Goal: Communication & Community: Participate in discussion

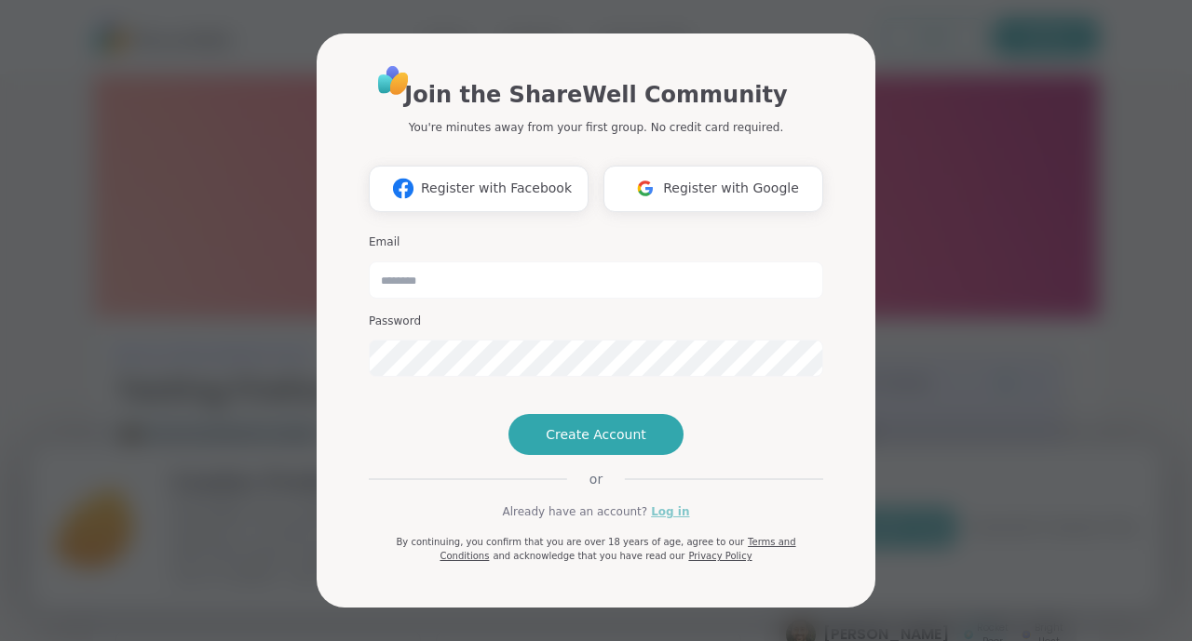
click at [661, 520] on link "Log in" at bounding box center [670, 512] width 38 height 17
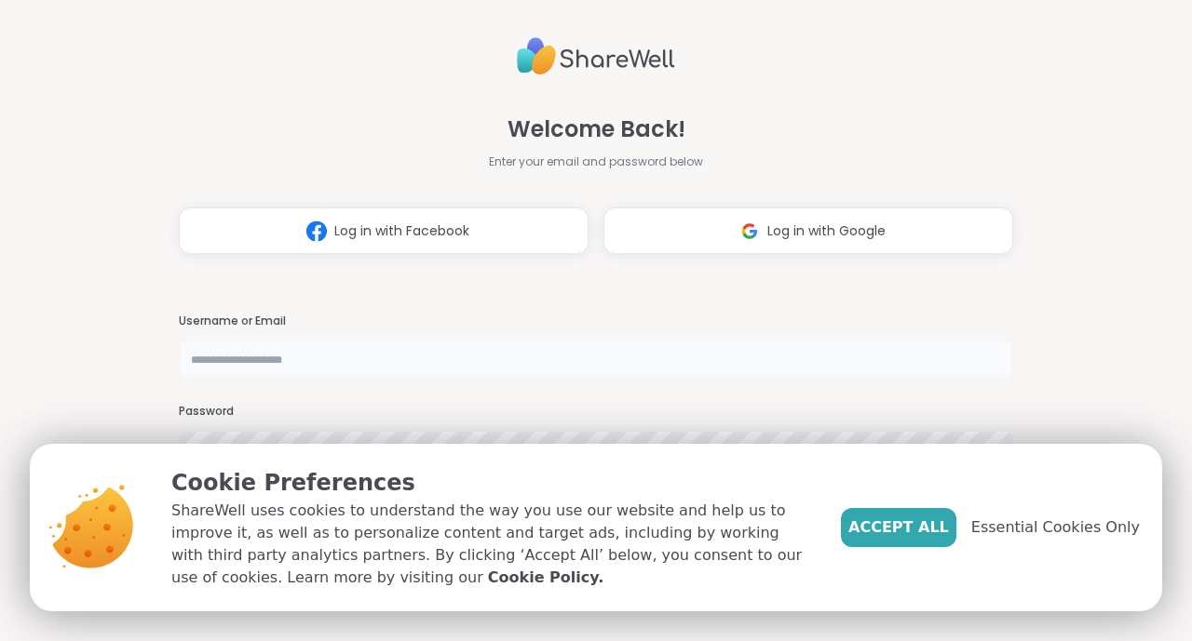
click at [608, 355] on input "text" at bounding box center [596, 359] width 834 height 37
click at [890, 521] on span "Accept All" at bounding box center [898, 528] width 101 height 22
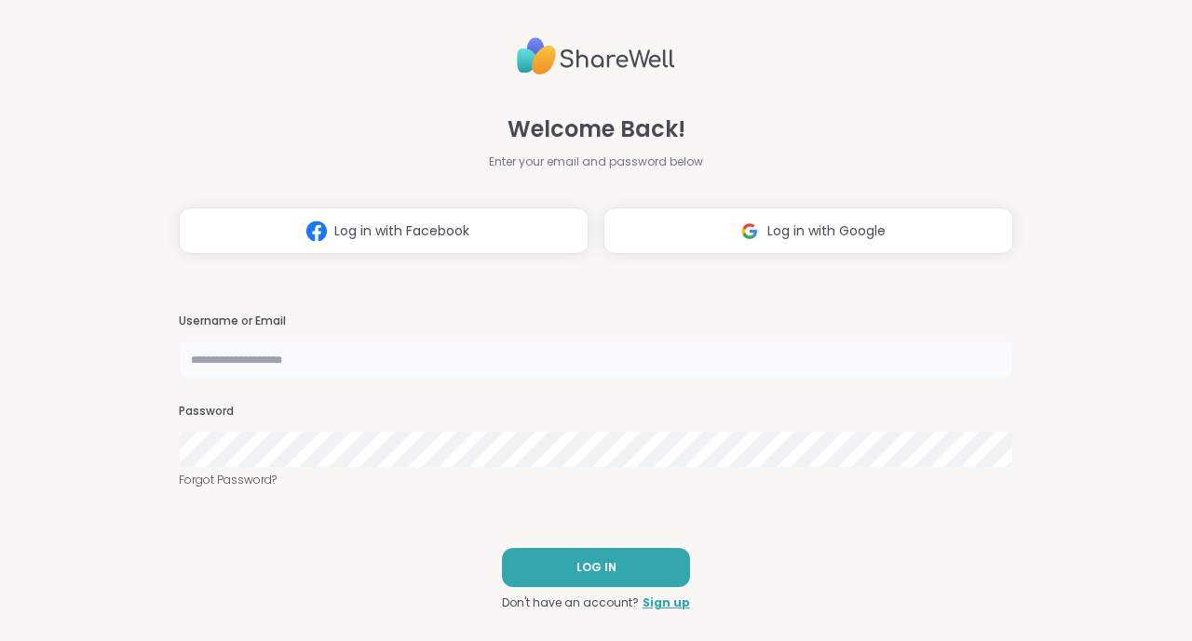
click at [761, 358] on input "text" at bounding box center [596, 359] width 834 height 37
type input "******"
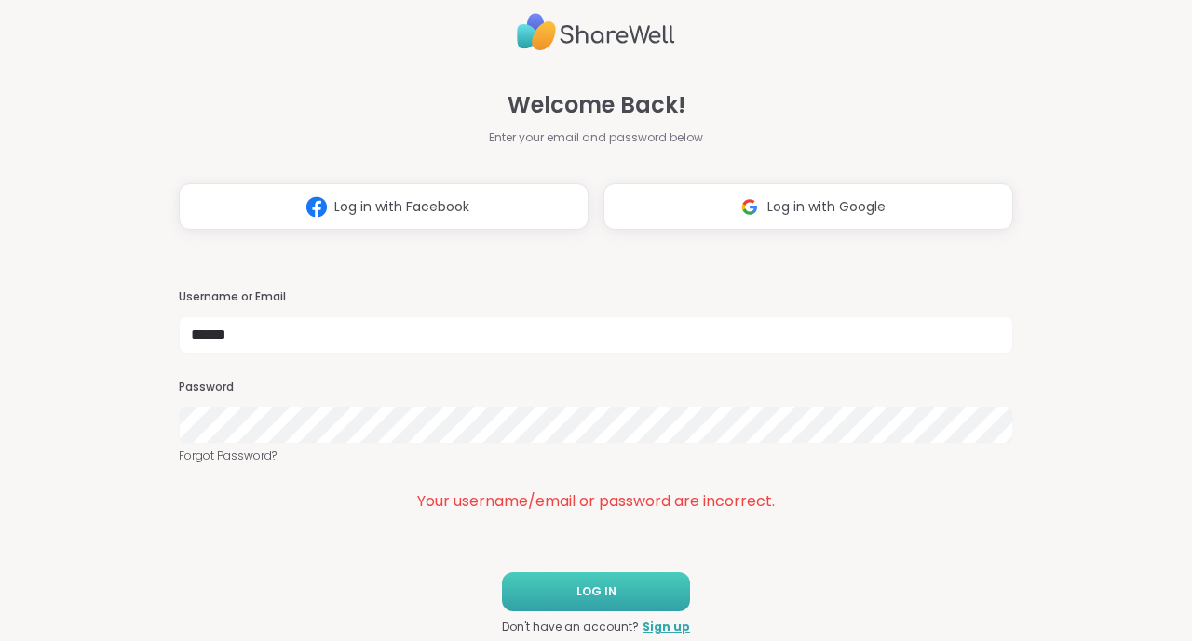
click at [606, 599] on span "LOG IN" at bounding box center [596, 592] width 40 height 17
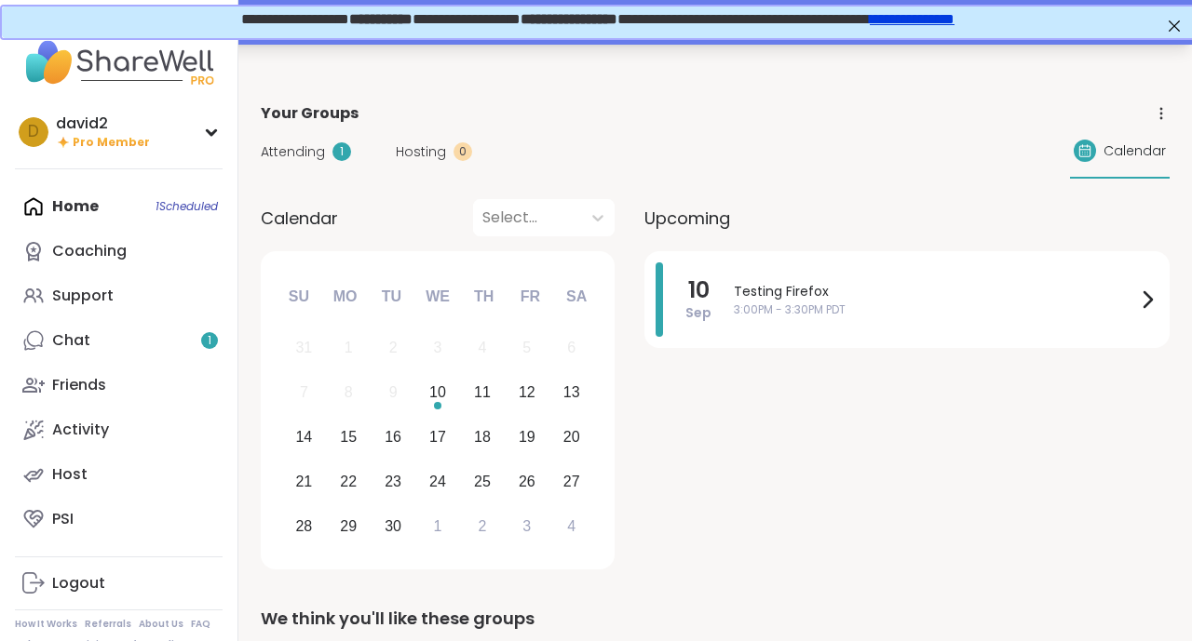
click at [467, 44] on div "Your session “ Testing Firefox ” has started. Click here to enter!" at bounding box center [596, 22] width 1192 height 45
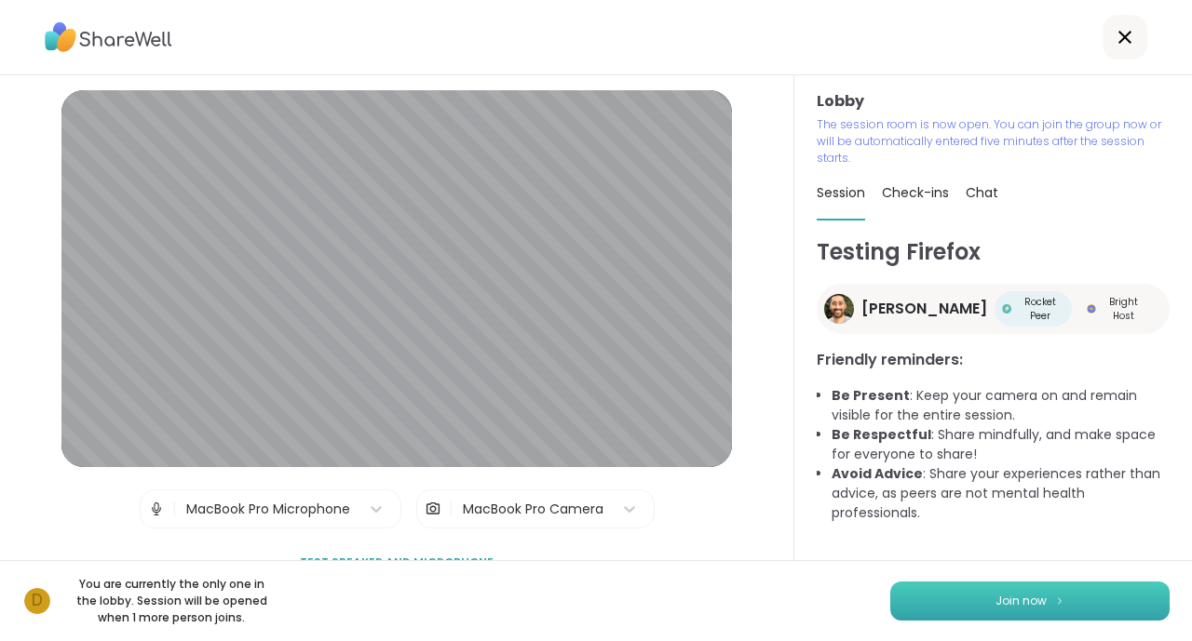
click at [922, 620] on button "Join now" at bounding box center [1029, 601] width 279 height 39
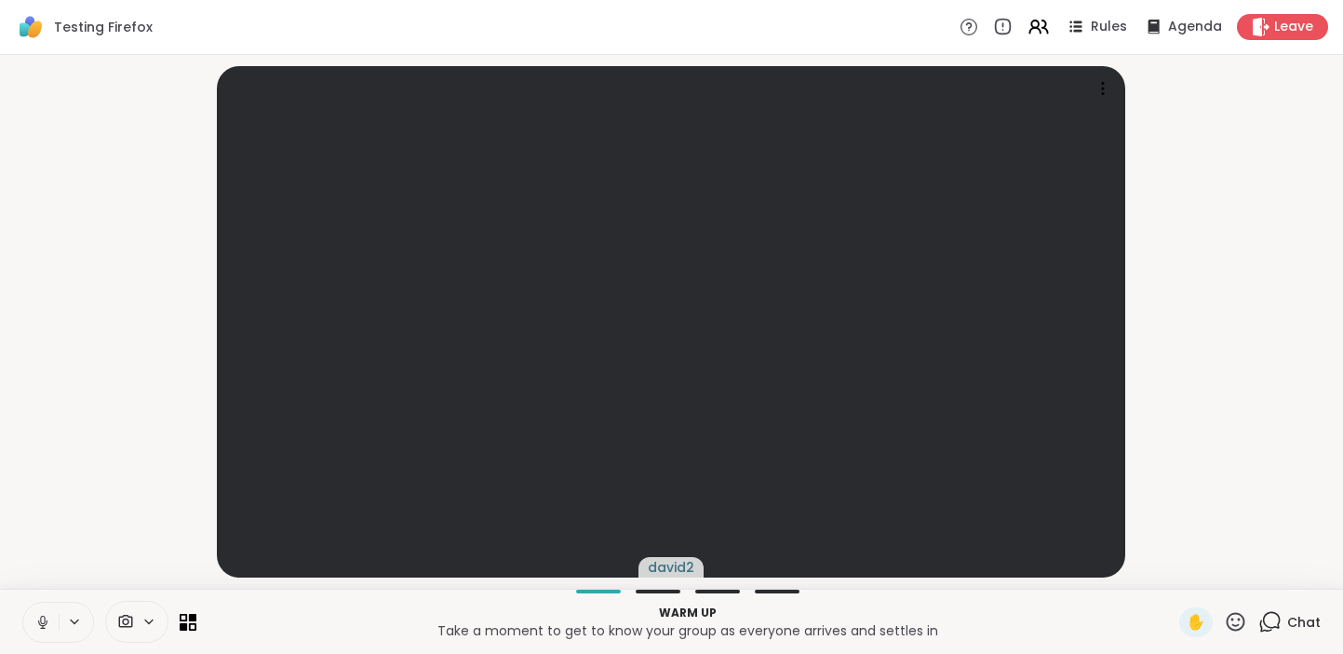
click at [49, 618] on icon at bounding box center [42, 622] width 17 height 17
click at [49, 619] on icon at bounding box center [42, 622] width 17 height 17
click at [1191, 622] on span "Chat" at bounding box center [1305, 622] width 34 height 19
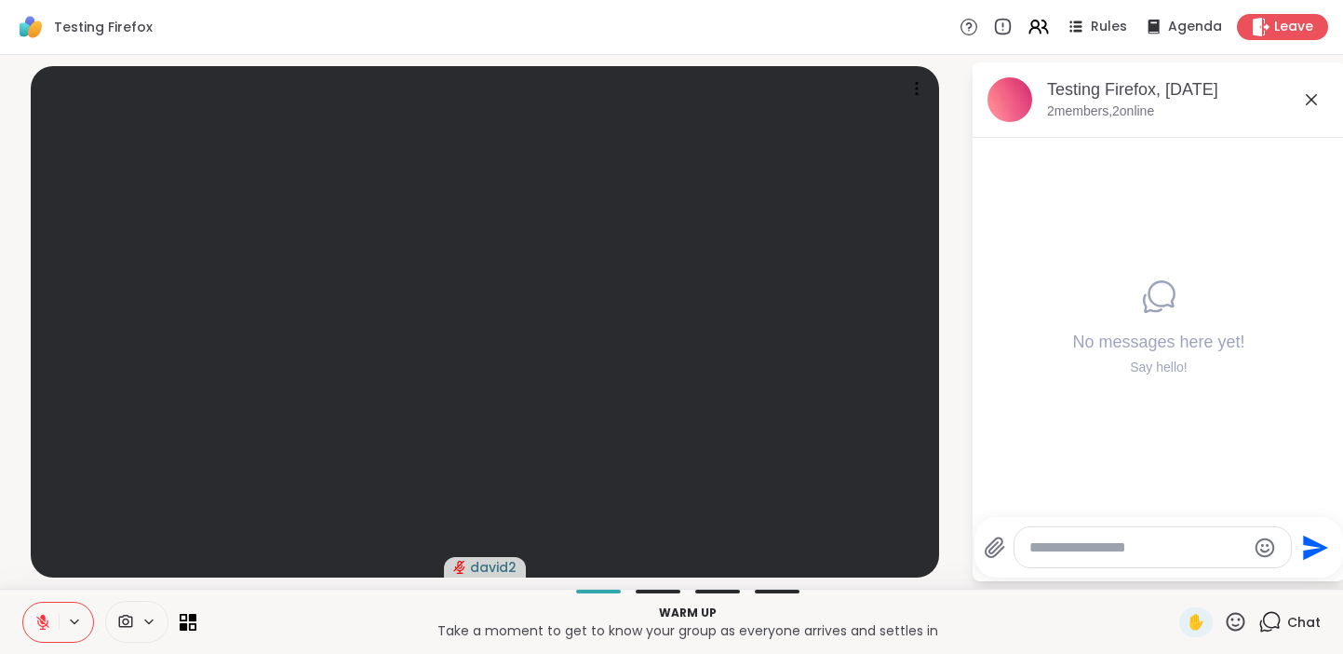
click at [1191, 622] on span "Chat" at bounding box center [1305, 622] width 34 height 19
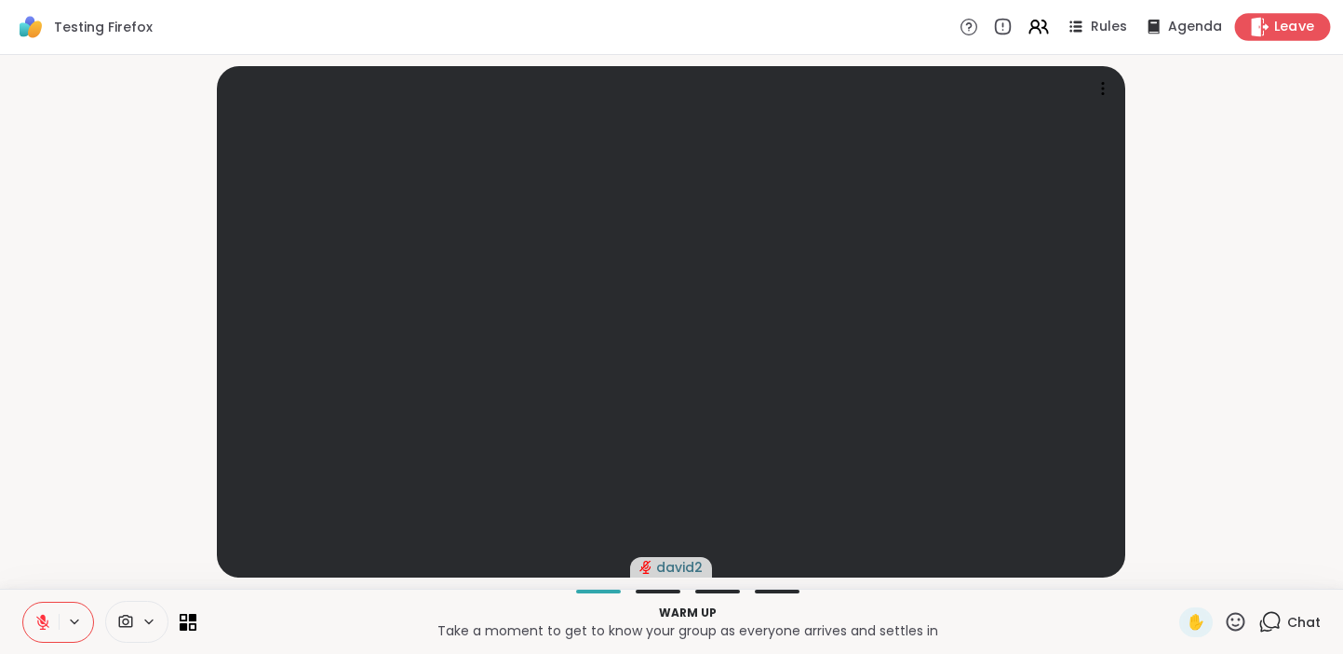
click at [1191, 34] on icon at bounding box center [1260, 27] width 20 height 20
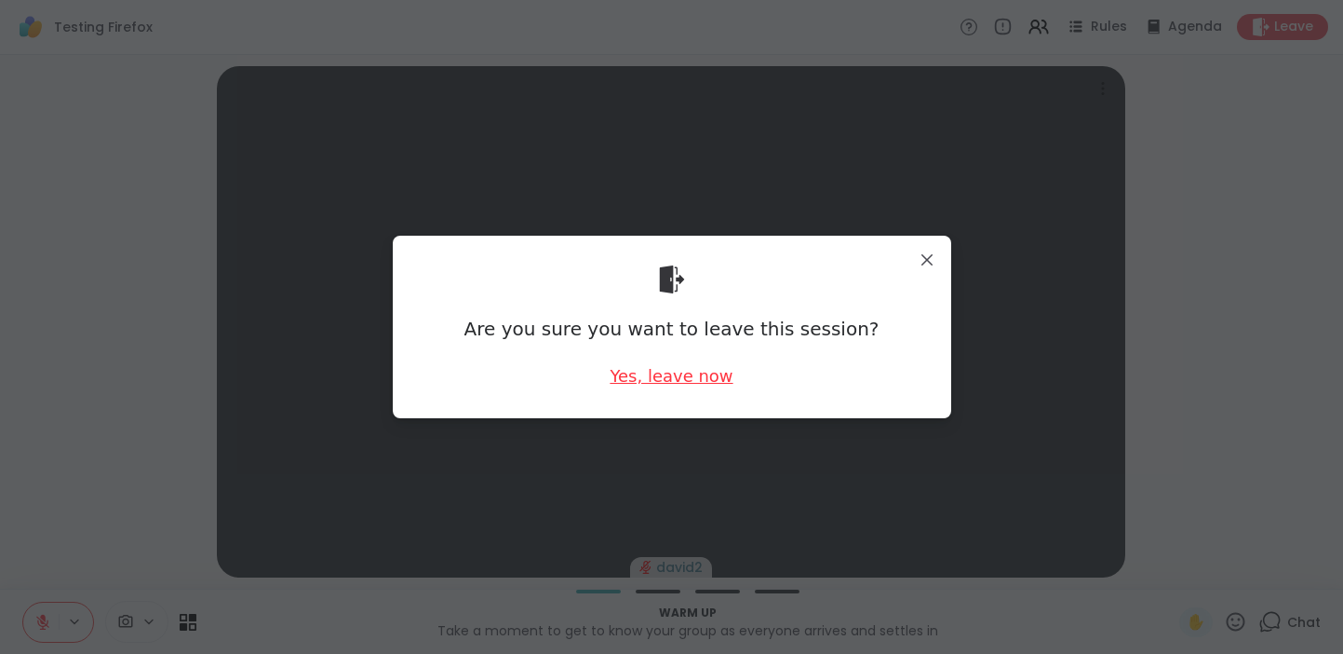
click at [699, 383] on div "Yes, leave now" at bounding box center [671, 375] width 123 height 23
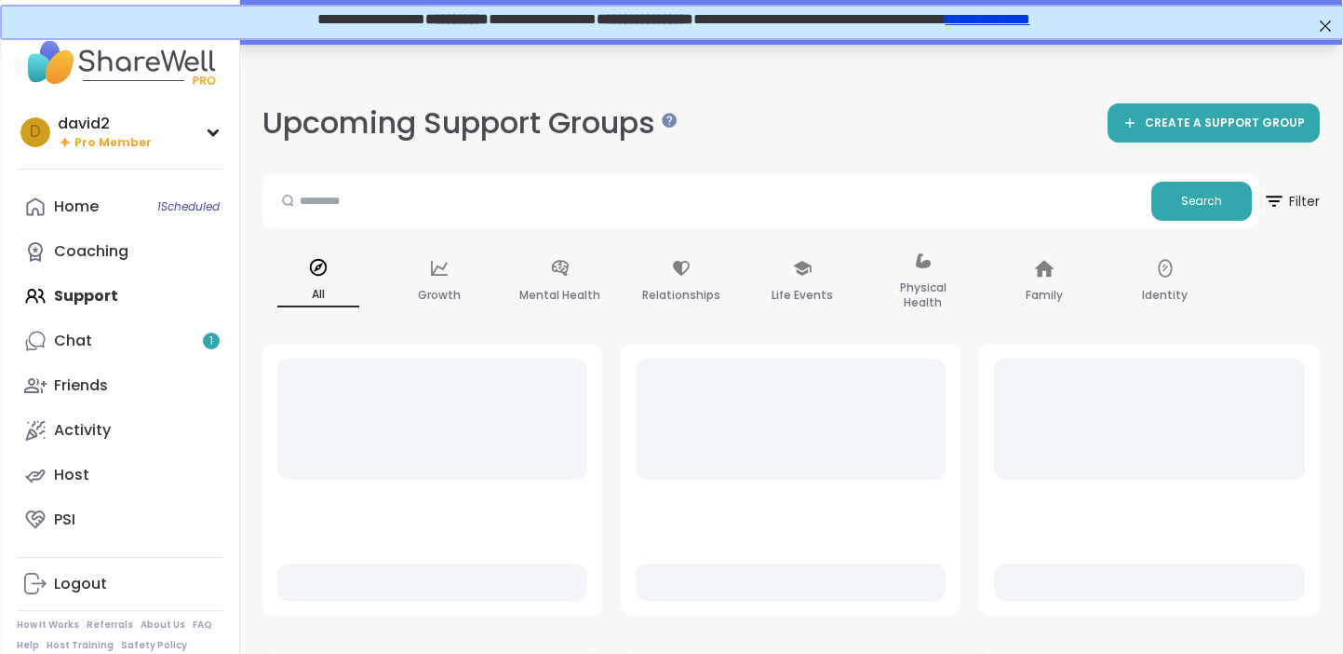
click at [897, 43] on div "Your session “ Testing Firefox ” has started. Click here to enter!" at bounding box center [672, 22] width 1341 height 45
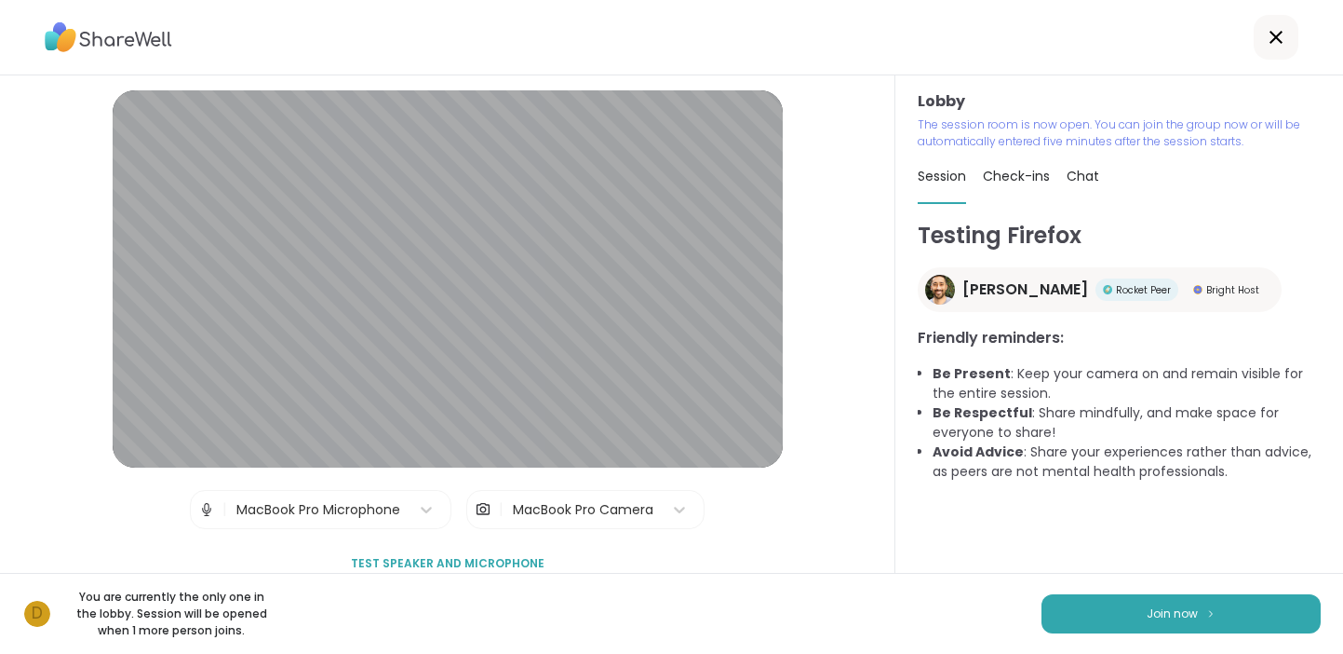
click at [1191, 47] on icon at bounding box center [1276, 37] width 22 height 22
